Goal: Browse casually: Explore the website without a specific task or goal

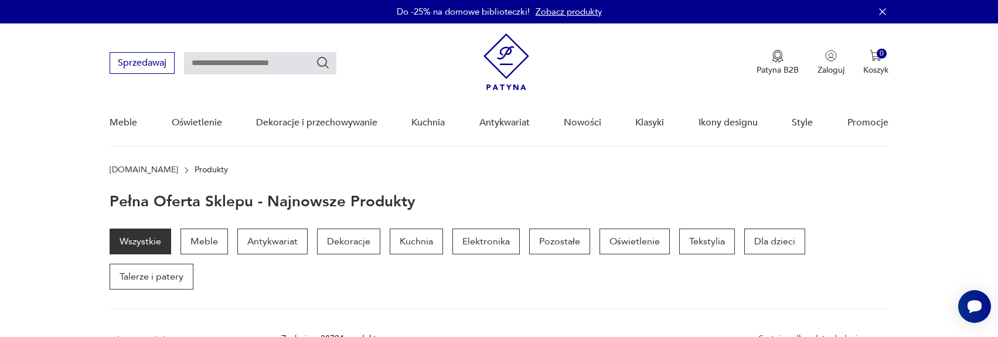
drag, startPoint x: 575, startPoint y: 95, endPoint x: 561, endPoint y: 94, distance: 14.7
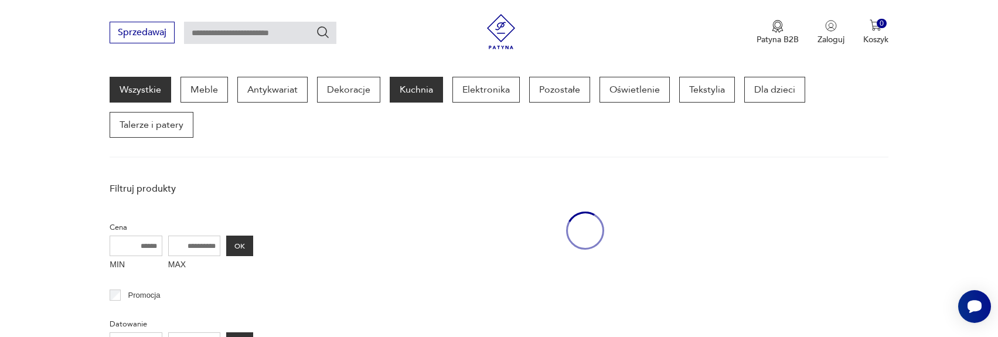
drag, startPoint x: 442, startPoint y: 85, endPoint x: 436, endPoint y: 83, distance: 6.3
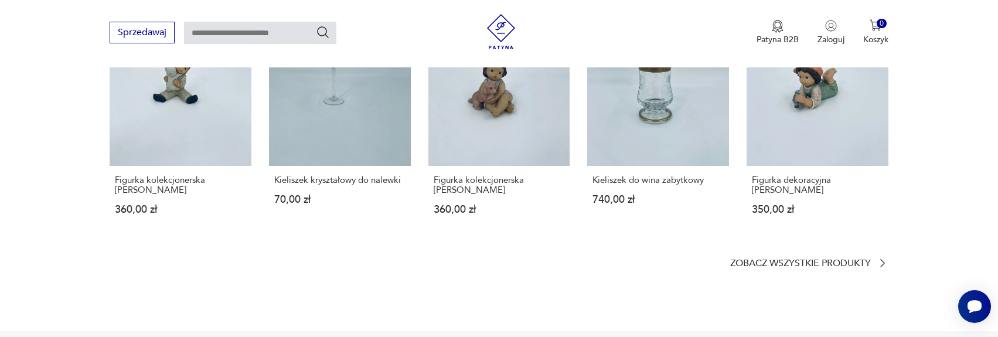
scroll to position [780, 0]
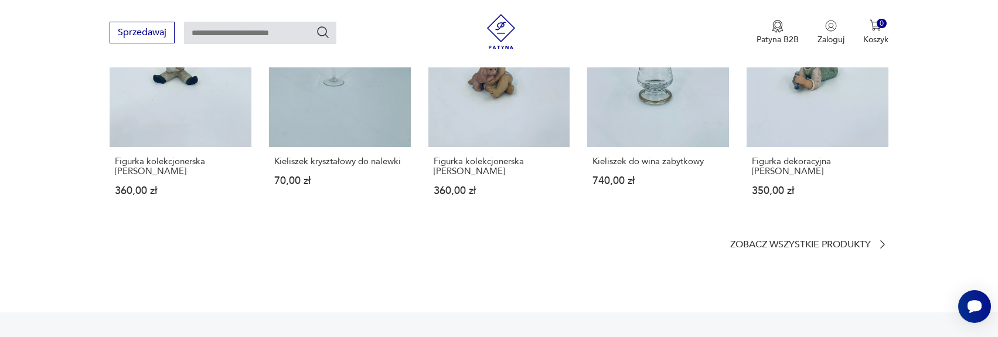
drag, startPoint x: 417, startPoint y: 70, endPoint x: 401, endPoint y: 60, distance: 18.4
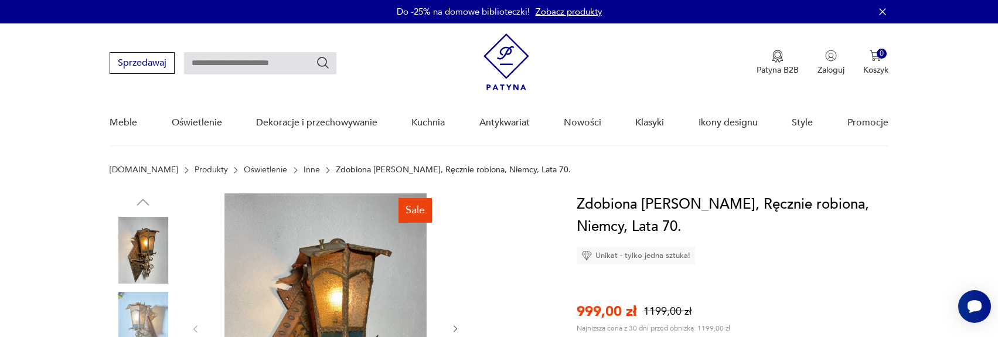
drag, startPoint x: 469, startPoint y: 209, endPoint x: 460, endPoint y: 210, distance: 8.9
drag, startPoint x: 417, startPoint y: 94, endPoint x: 400, endPoint y: 71, distance: 28.9
